Goal: Navigation & Orientation: Go to known website

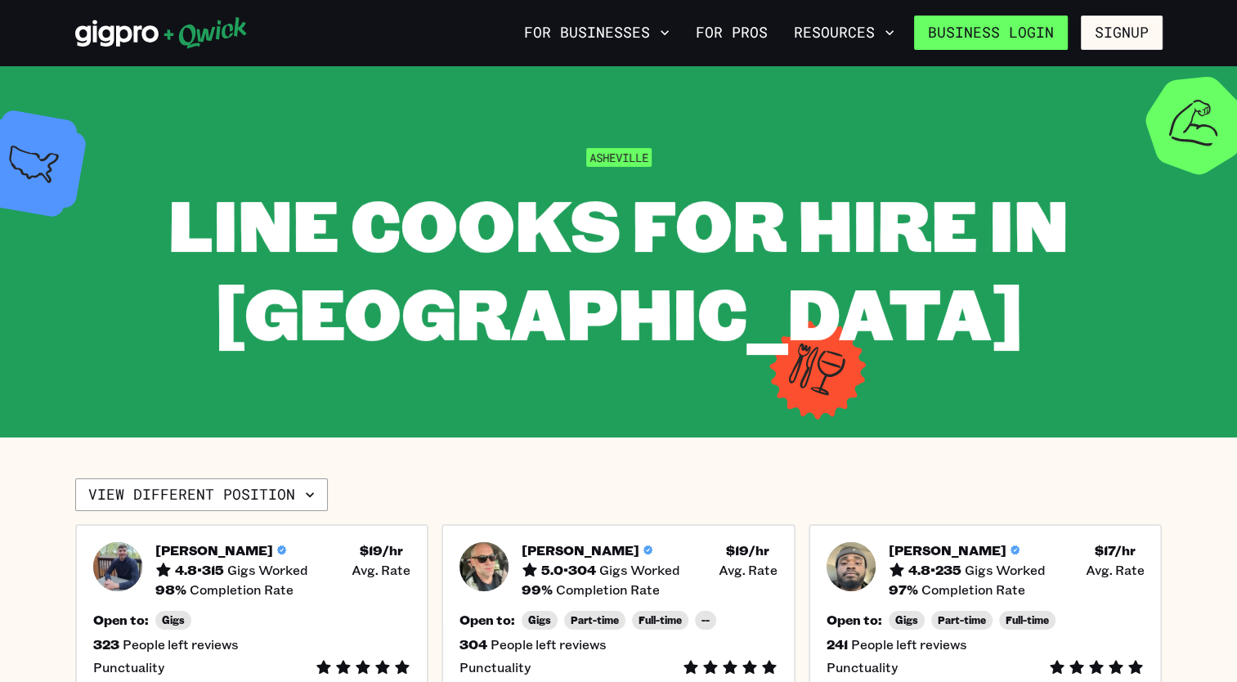
click at [990, 44] on link "Business Login" at bounding box center [991, 33] width 154 height 34
